Goal: Find contact information: Find contact information

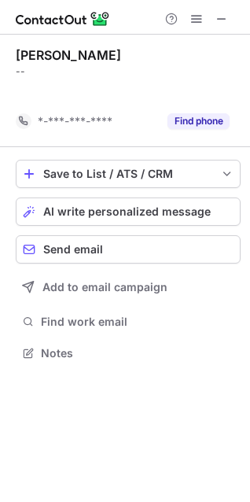
scroll to position [316, 250]
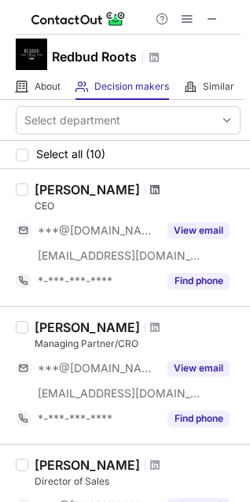
click at [150, 184] on span at bounding box center [154, 189] width 9 height 13
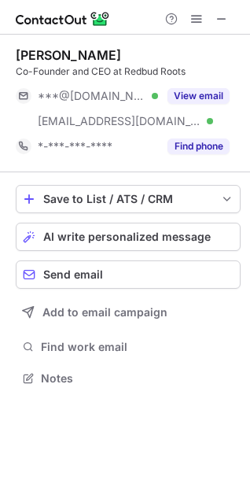
scroll to position [367, 250]
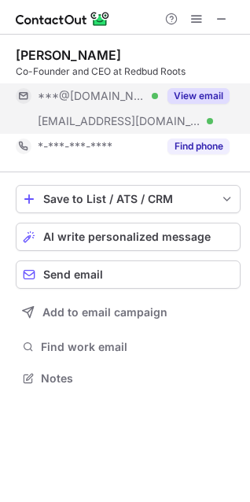
click at [220, 93] on button "View email" at bounding box center [199, 96] width 62 height 16
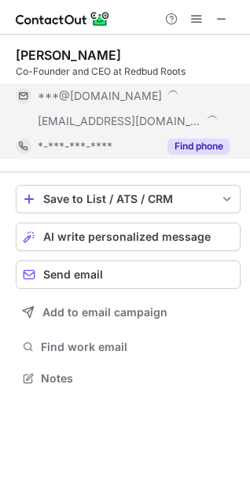
click at [202, 142] on button "Find phone" at bounding box center [199, 147] width 62 height 16
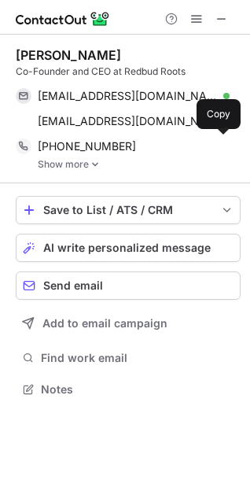
scroll to position [378, 250]
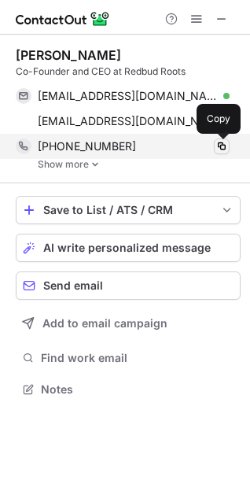
click at [222, 148] on span at bounding box center [222, 146] width 13 height 13
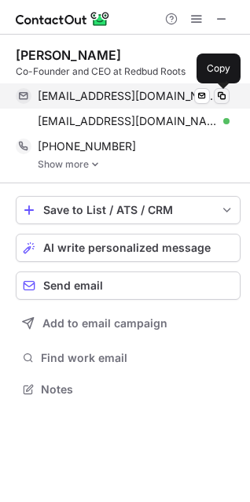
click at [224, 96] on span at bounding box center [222, 96] width 13 height 13
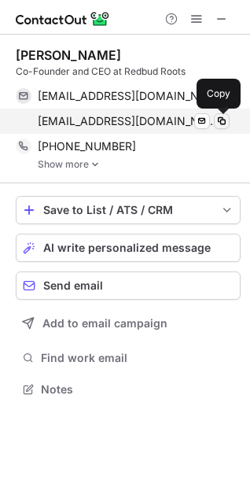
click at [227, 119] on span at bounding box center [222, 121] width 13 height 13
